Goal: Navigation & Orientation: Understand site structure

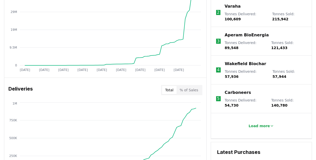
scroll to position [239, 0]
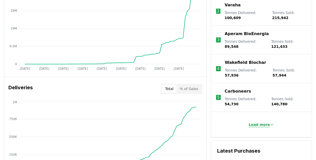
click at [260, 122] on p "Load more" at bounding box center [258, 124] width 21 height 5
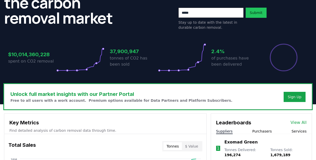
scroll to position [58, 0]
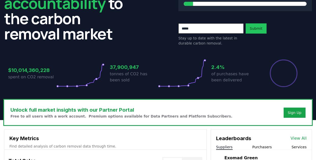
click at [225, 28] on input "email" at bounding box center [210, 28] width 65 height 10
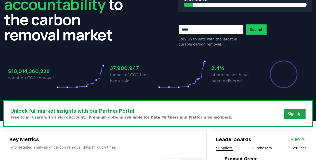
scroll to position [135, 0]
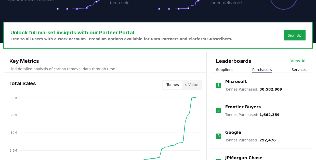
click at [262, 68] on button "Purchasers" at bounding box center [262, 69] width 20 height 5
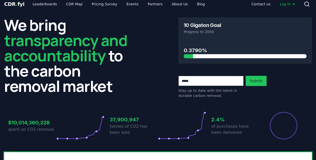
scroll to position [0, 0]
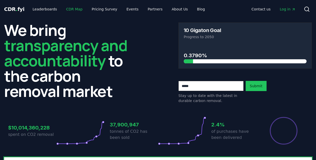
click at [70, 10] on link "CDR Map" at bounding box center [74, 9] width 24 height 9
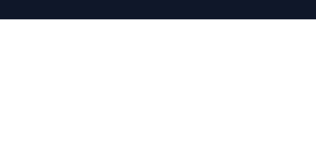
scroll to position [61, 0]
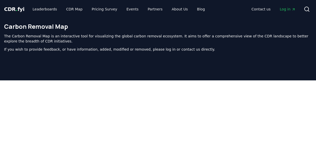
click at [17, 7] on span "CDR . fyi" at bounding box center [14, 9] width 20 height 6
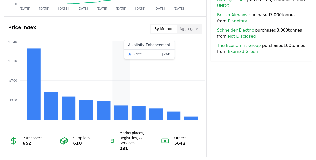
scroll to position [419, 0]
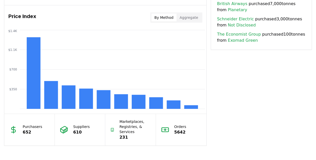
click at [184, 22] on div "By Method Aggregate" at bounding box center [176, 17] width 52 height 10
click at [184, 20] on button "Aggregate" at bounding box center [188, 17] width 25 height 8
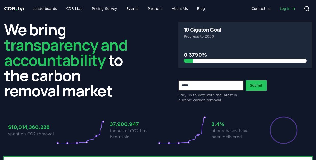
scroll to position [0, 0]
